Goal: Find specific page/section

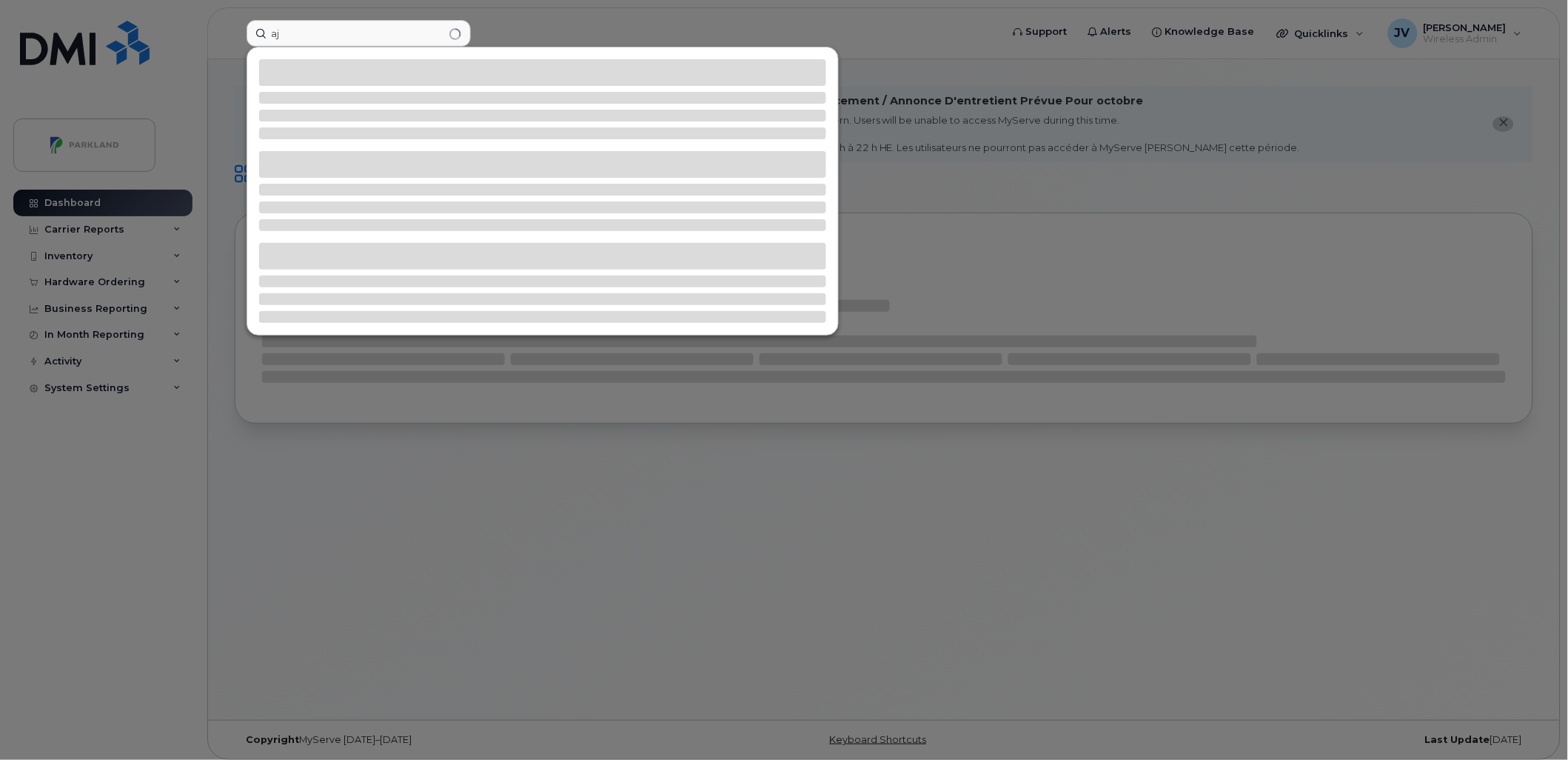
type input "a"
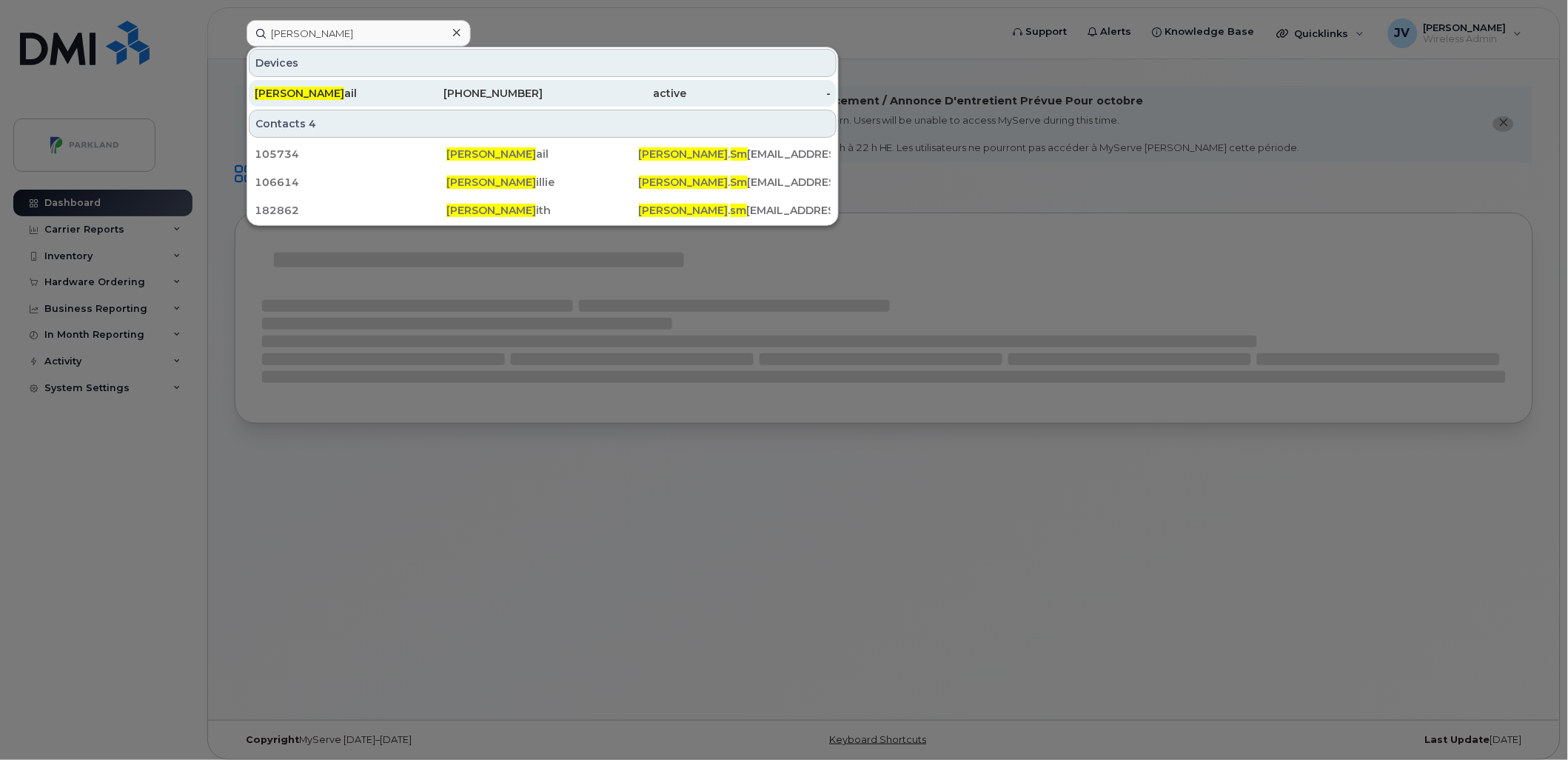
type input "james sm"
click at [288, 91] on span "James Sm" at bounding box center [300, 93] width 90 height 13
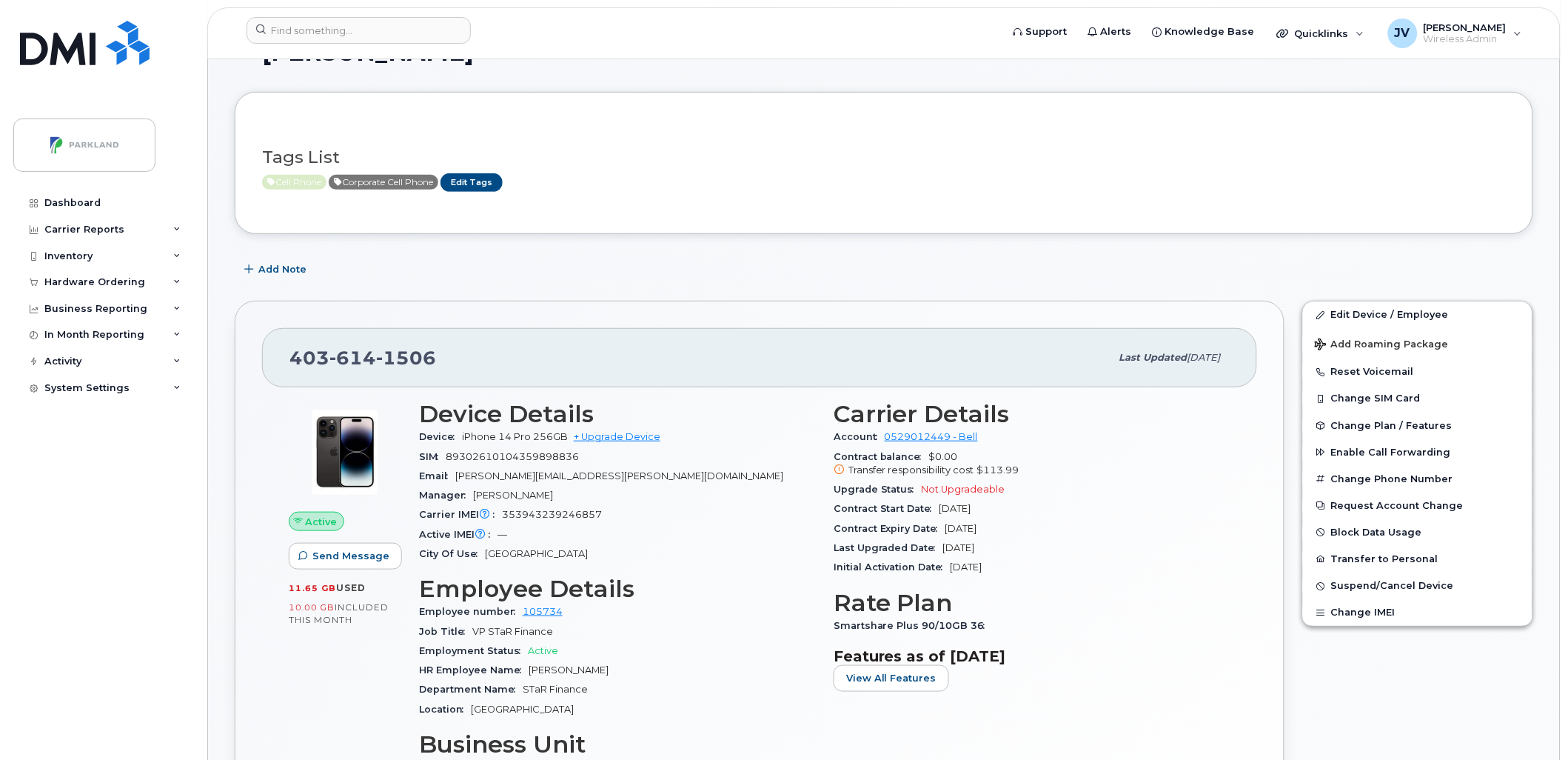
scroll to position [137, 0]
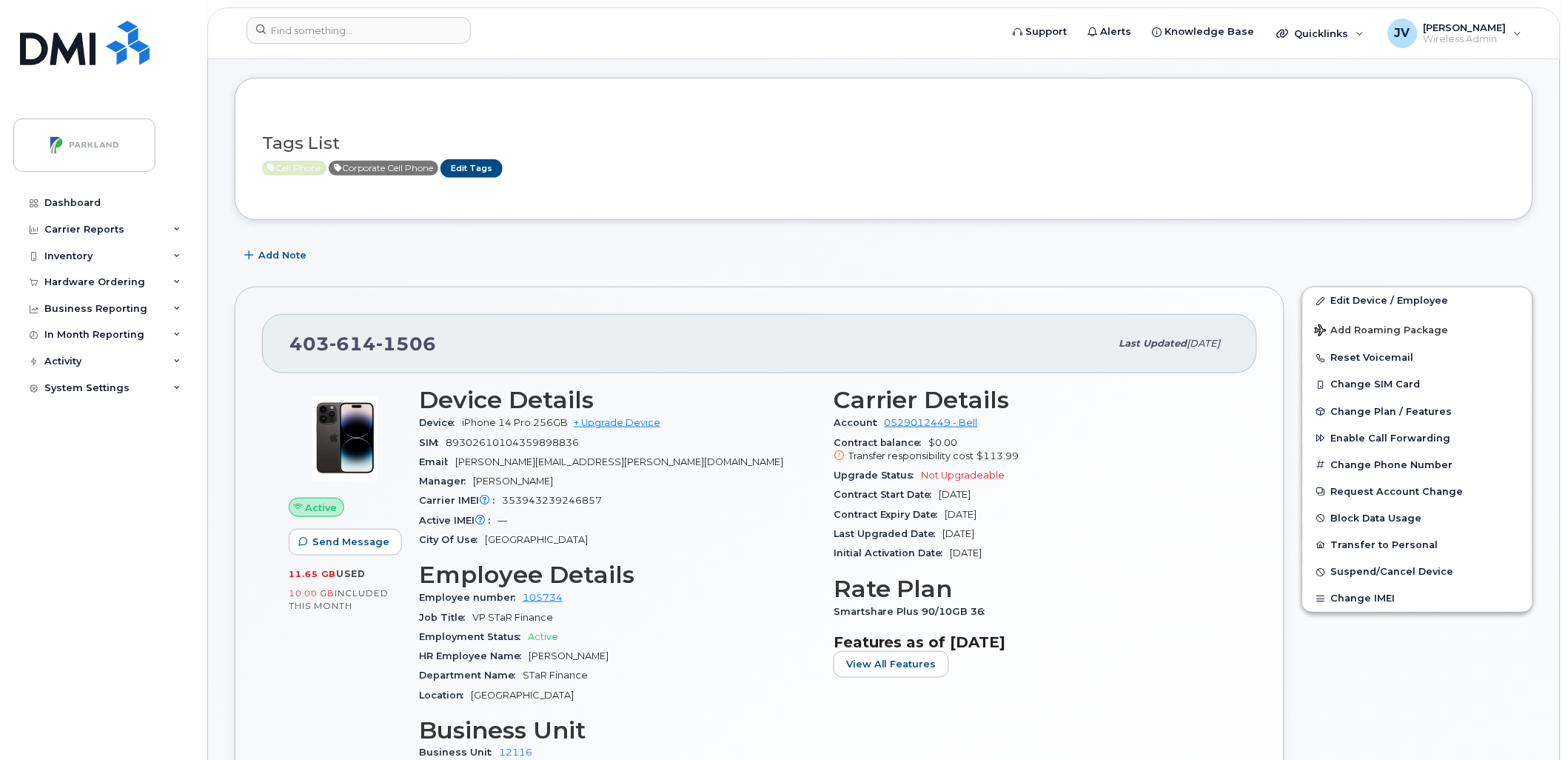
drag, startPoint x: 1409, startPoint y: 195, endPoint x: 634, endPoint y: 107, distance: 780.0
click at [1409, 195] on div "Tags List Cell Phone Corporate Cell Phone Edit Tags" at bounding box center [884, 149] width 1299 height 142
click at [315, 31] on input at bounding box center [358, 31] width 225 height 27
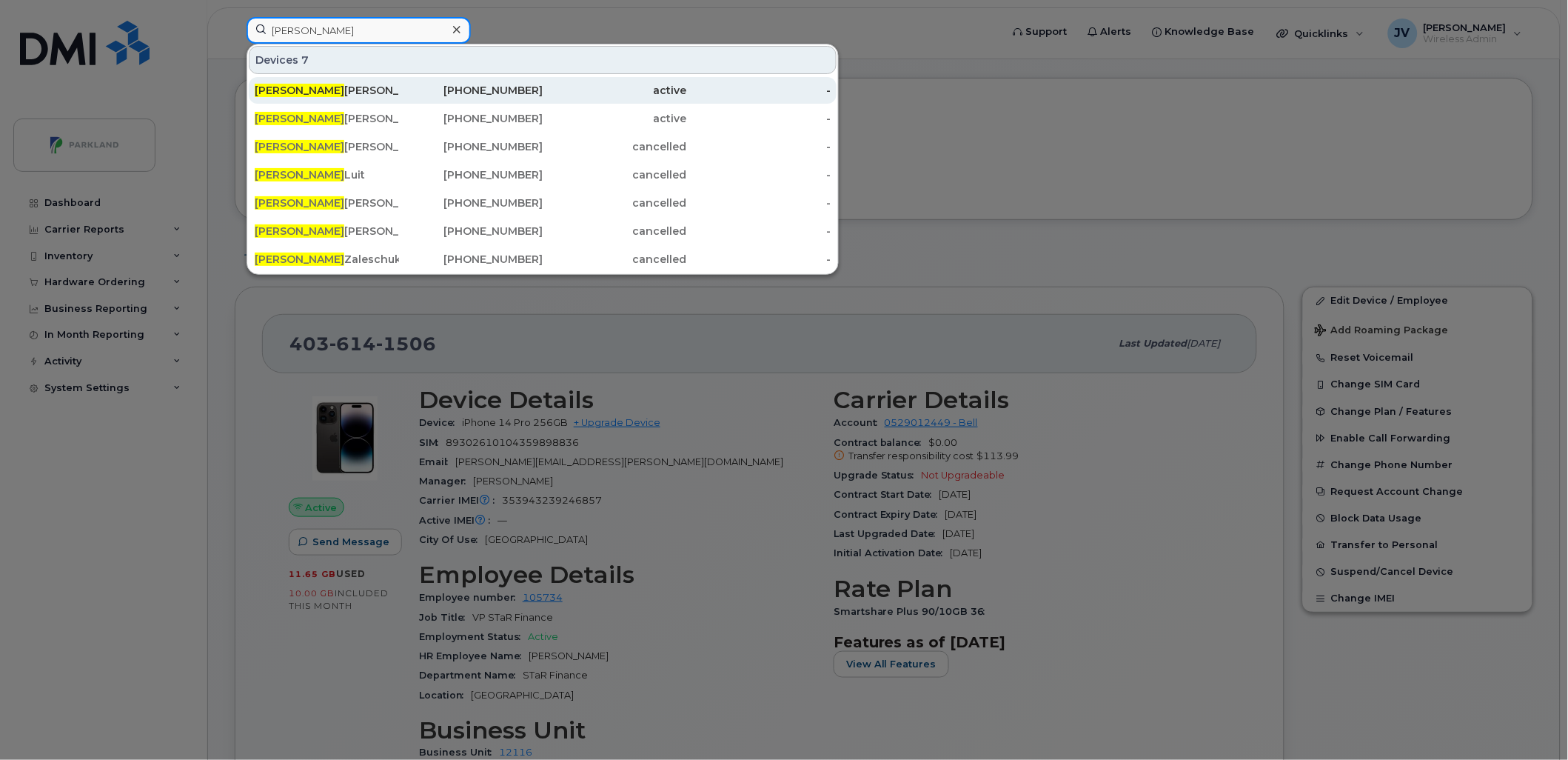
type input "[PERSON_NAME]"
click at [286, 90] on div "[PERSON_NAME]" at bounding box center [327, 90] width 145 height 14
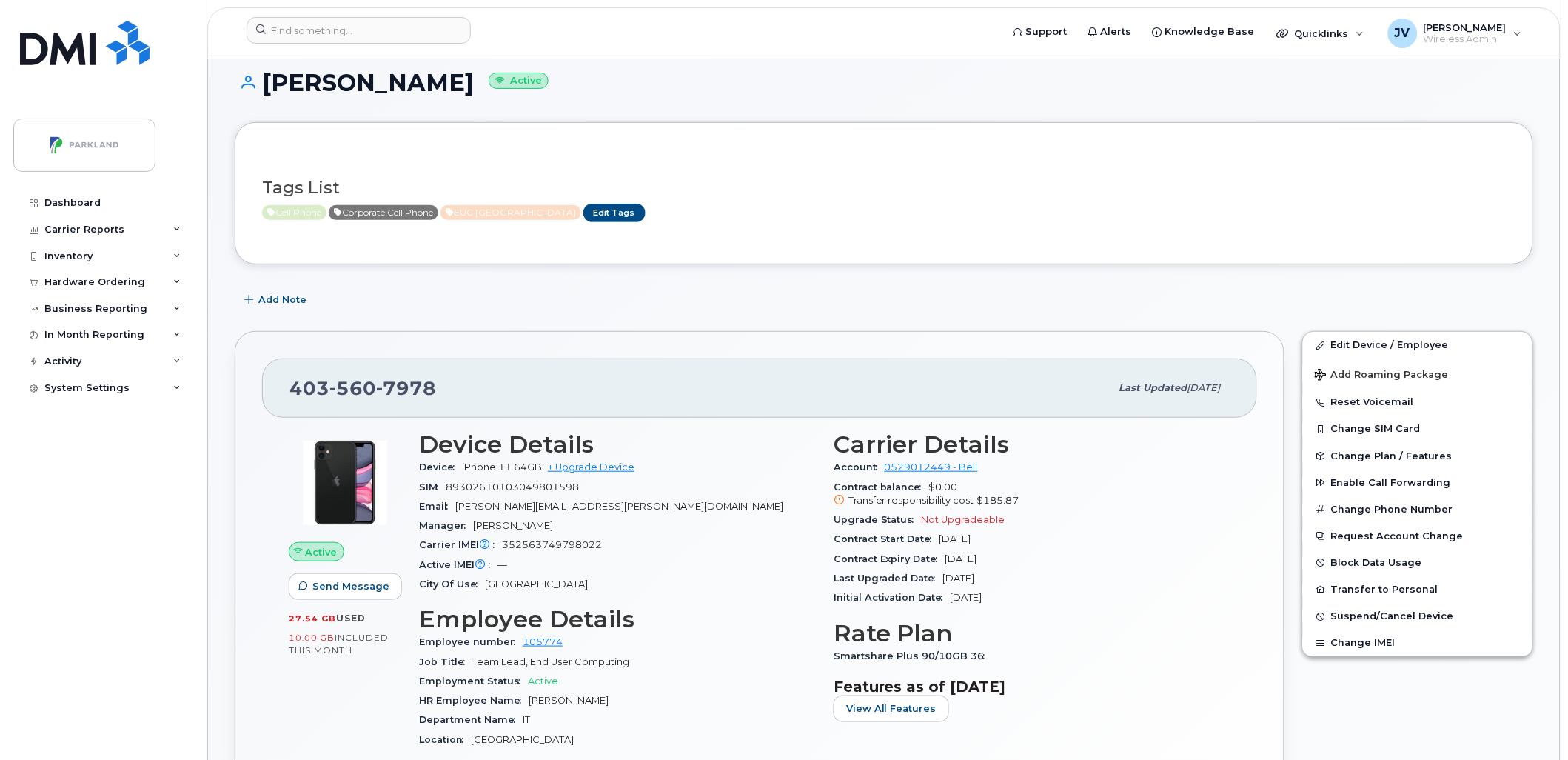
scroll to position [109, 0]
